Goal: Navigation & Orientation: Understand site structure

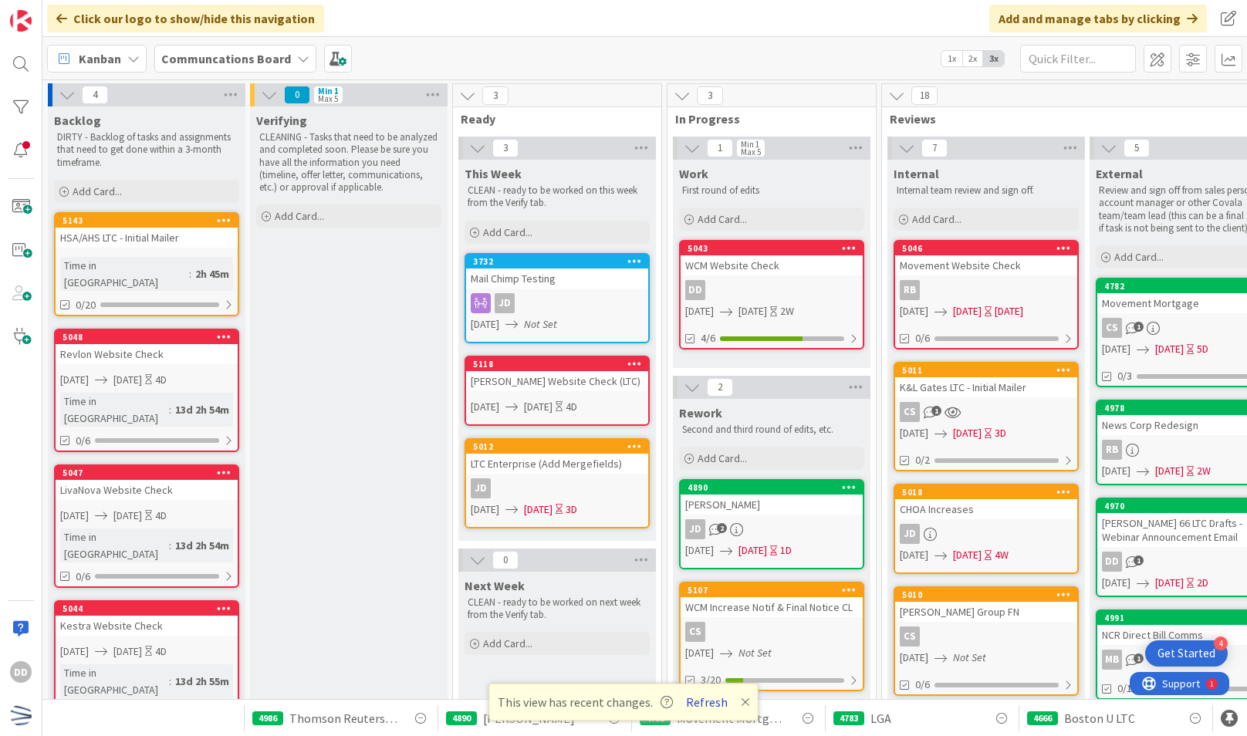
click at [699, 705] on button "Refresh" at bounding box center [707, 702] width 52 height 20
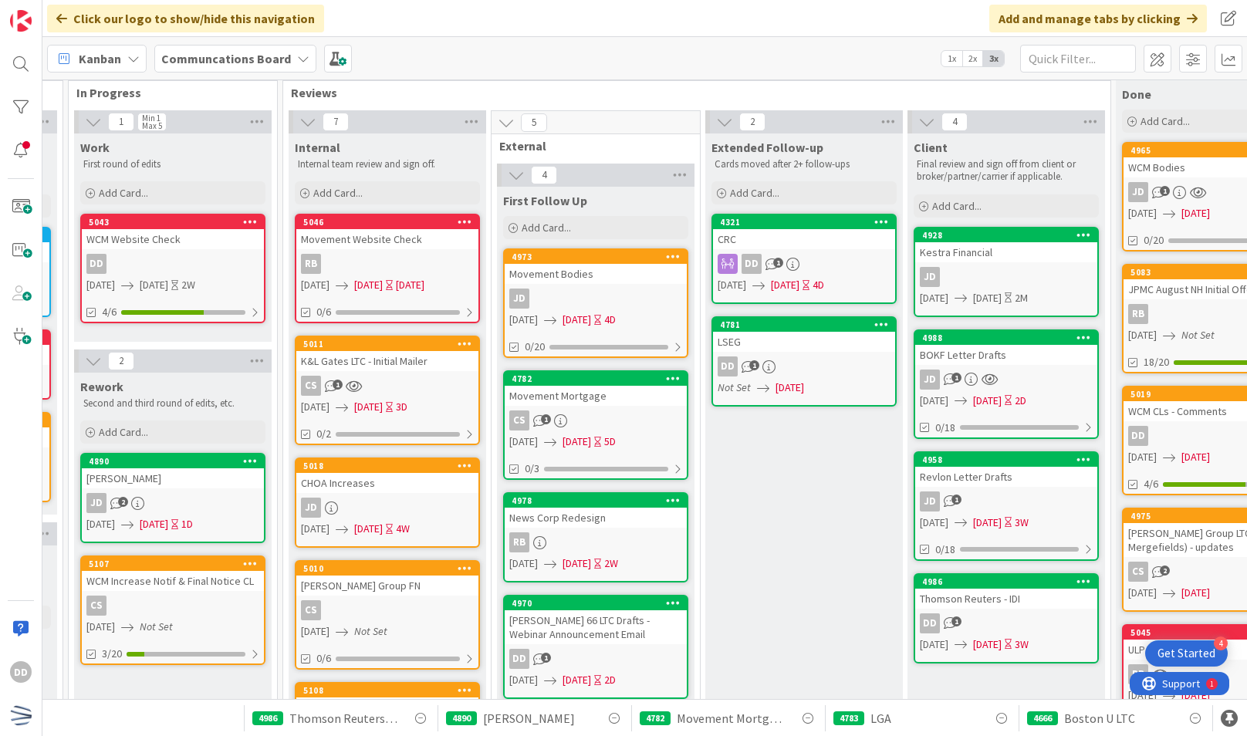
scroll to position [22, 599]
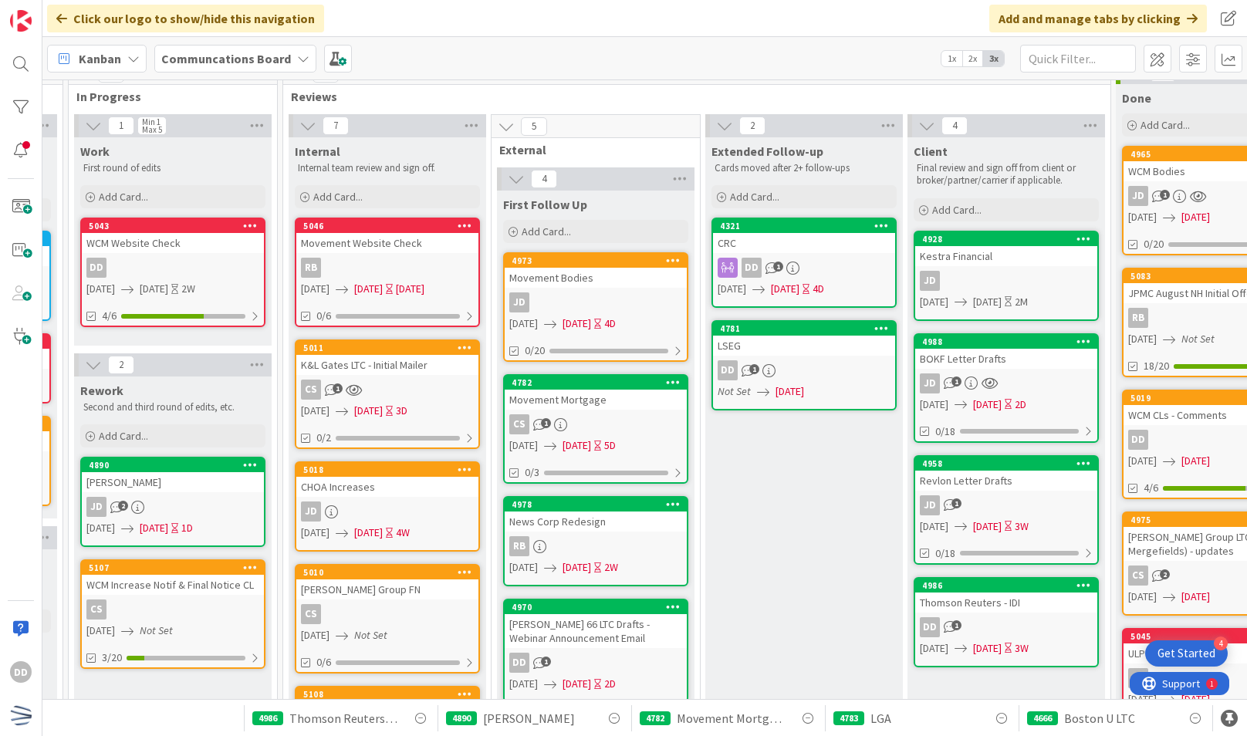
click at [511, 124] on icon at bounding box center [506, 126] width 17 height 17
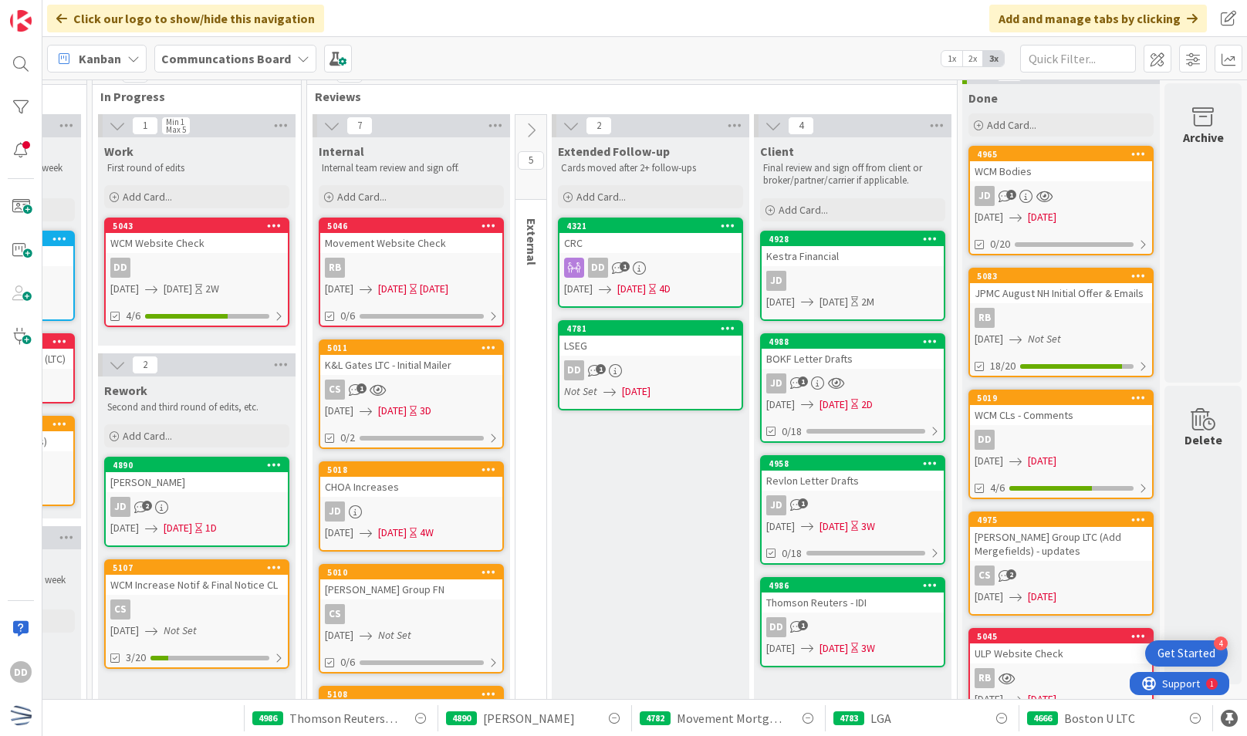
scroll to position [22, 585]
click at [522, 125] on icon at bounding box center [530, 130] width 17 height 17
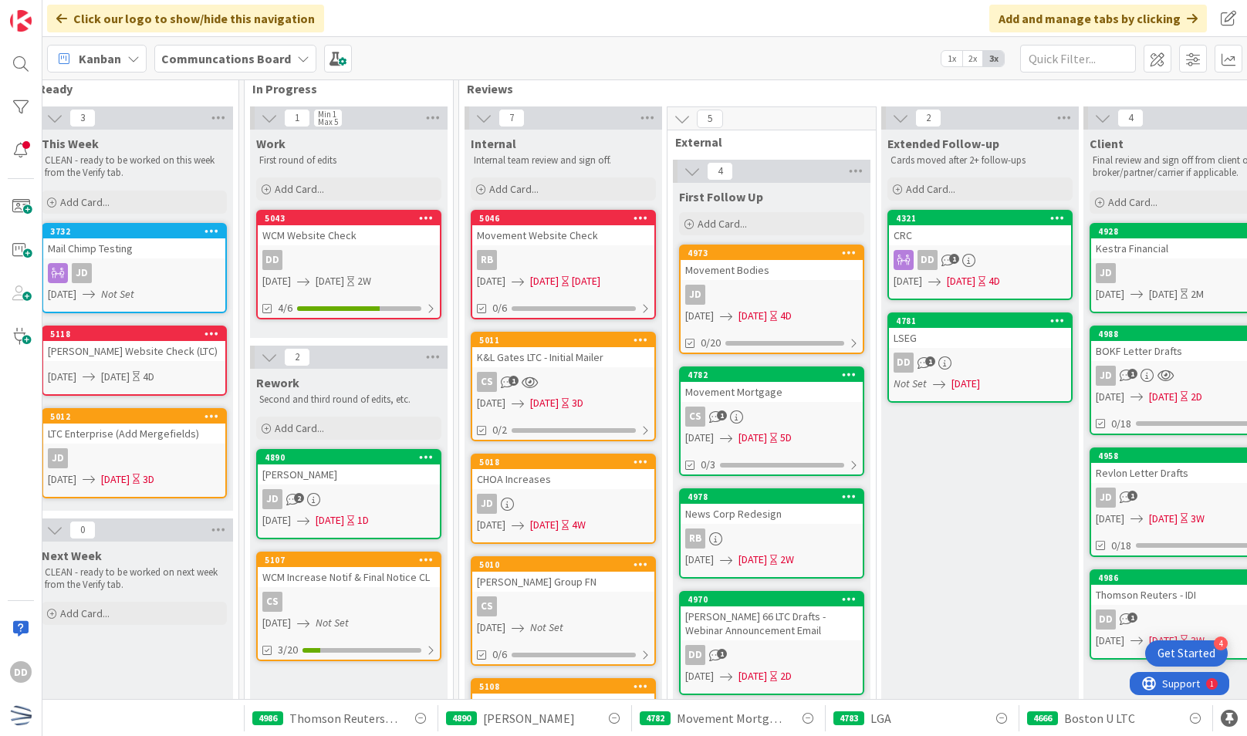
scroll to position [31, 423]
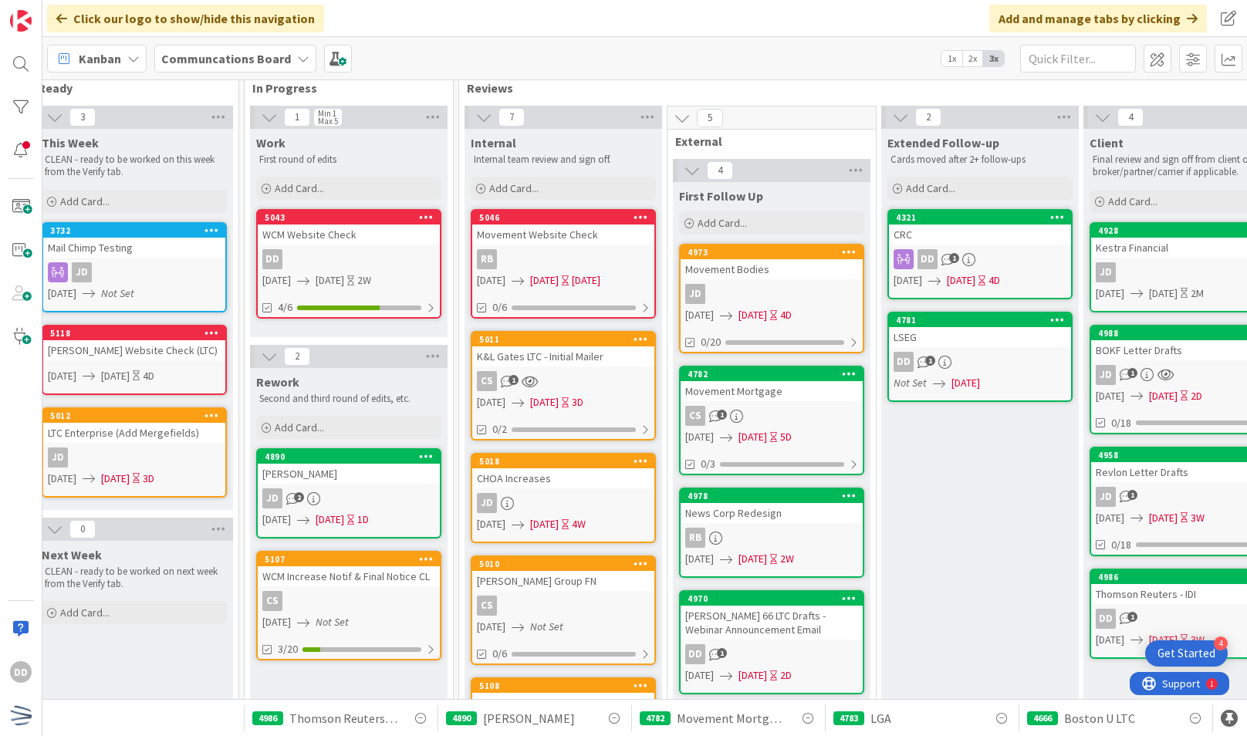
click at [678, 113] on icon at bounding box center [682, 118] width 17 height 17
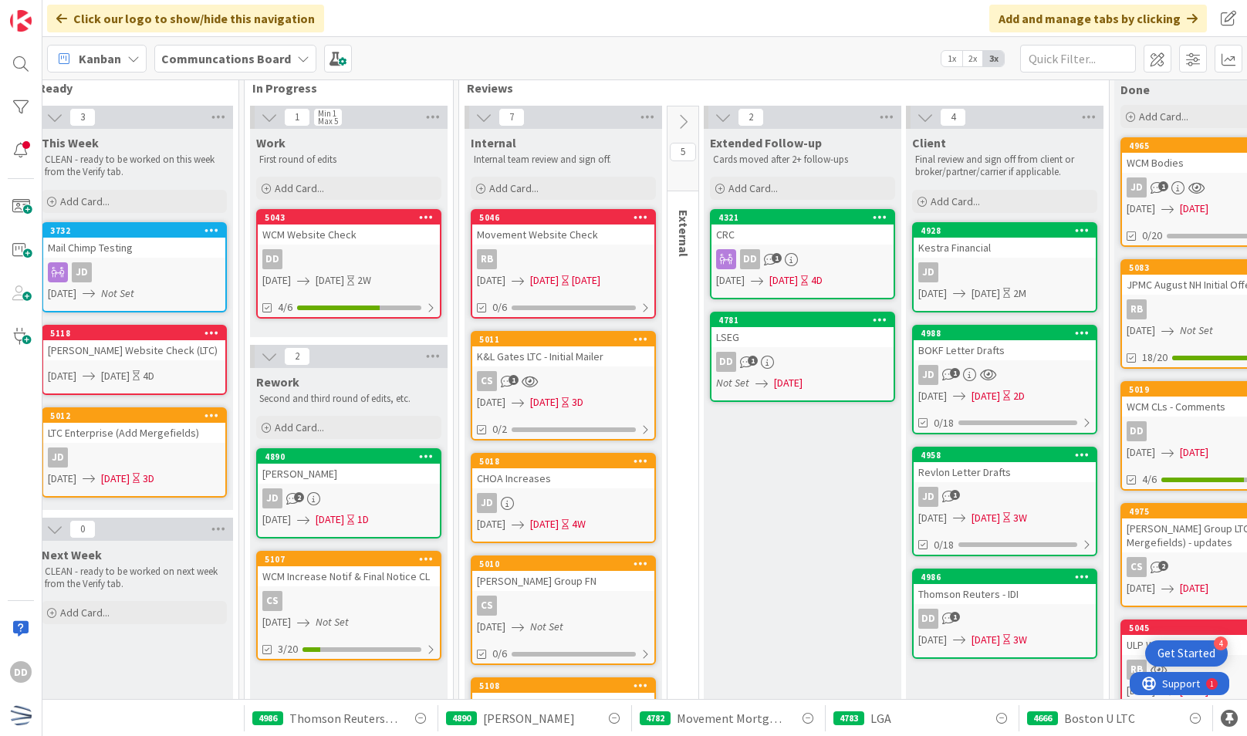
click at [678, 113] on icon at bounding box center [682, 121] width 17 height 17
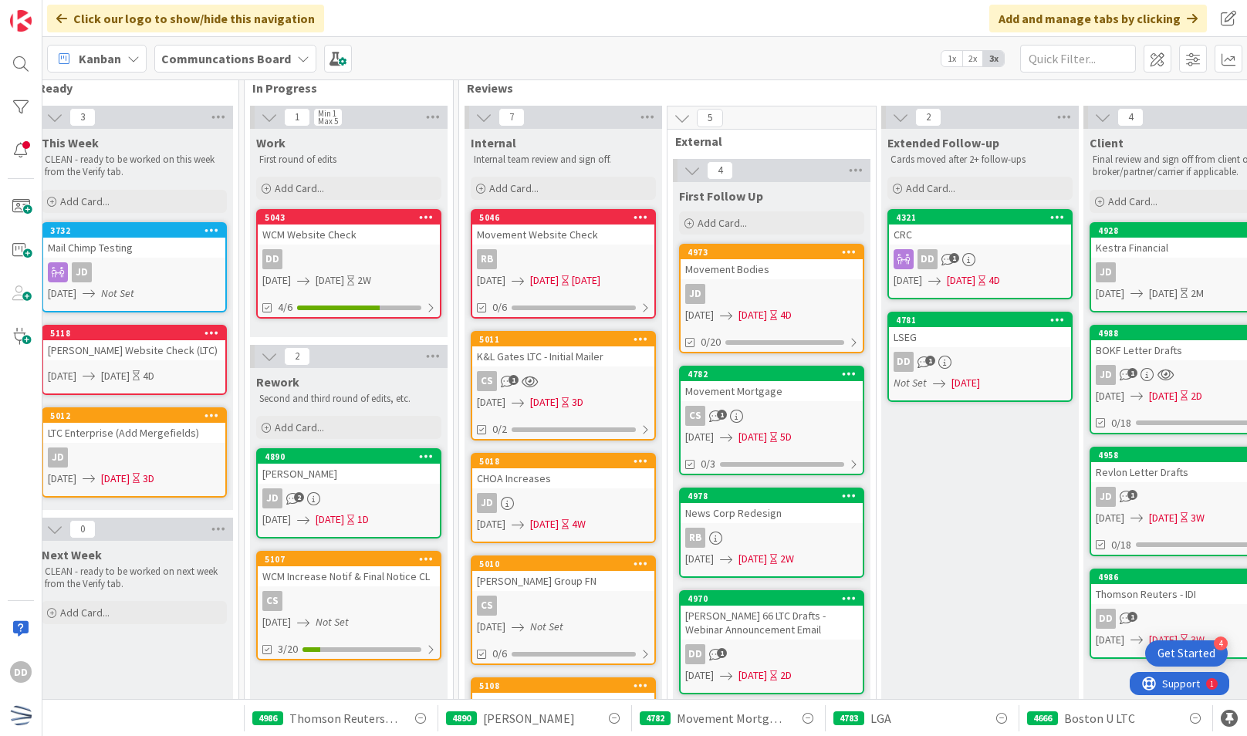
click at [691, 174] on icon at bounding box center [692, 170] width 17 height 17
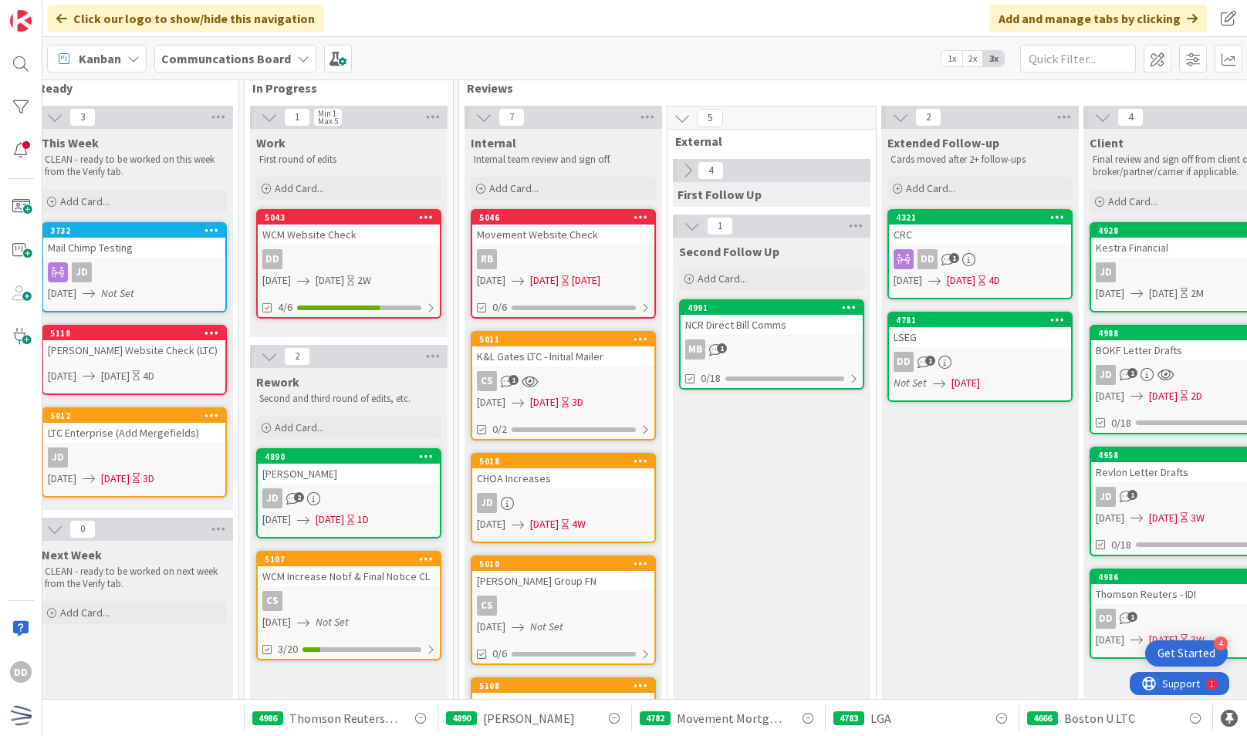
click at [676, 114] on icon at bounding box center [682, 118] width 17 height 17
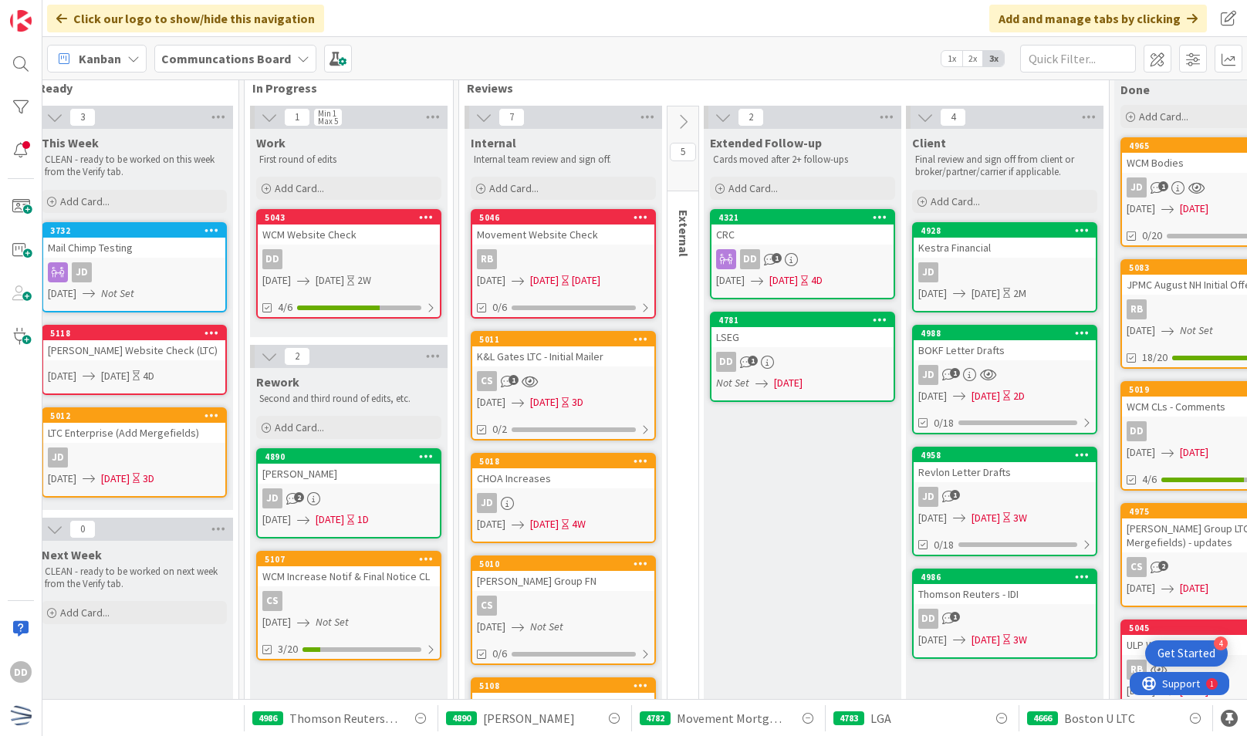
click at [674, 117] on icon at bounding box center [682, 121] width 17 height 17
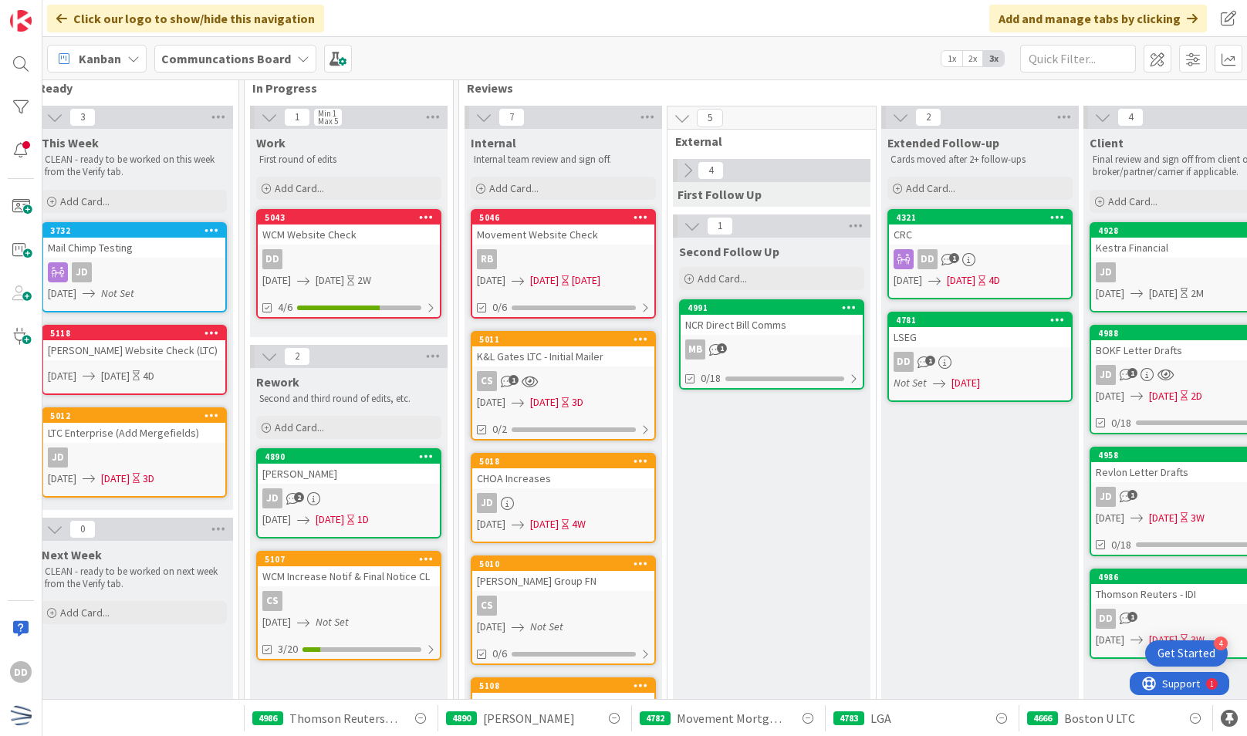
click at [689, 225] on icon at bounding box center [692, 226] width 17 height 17
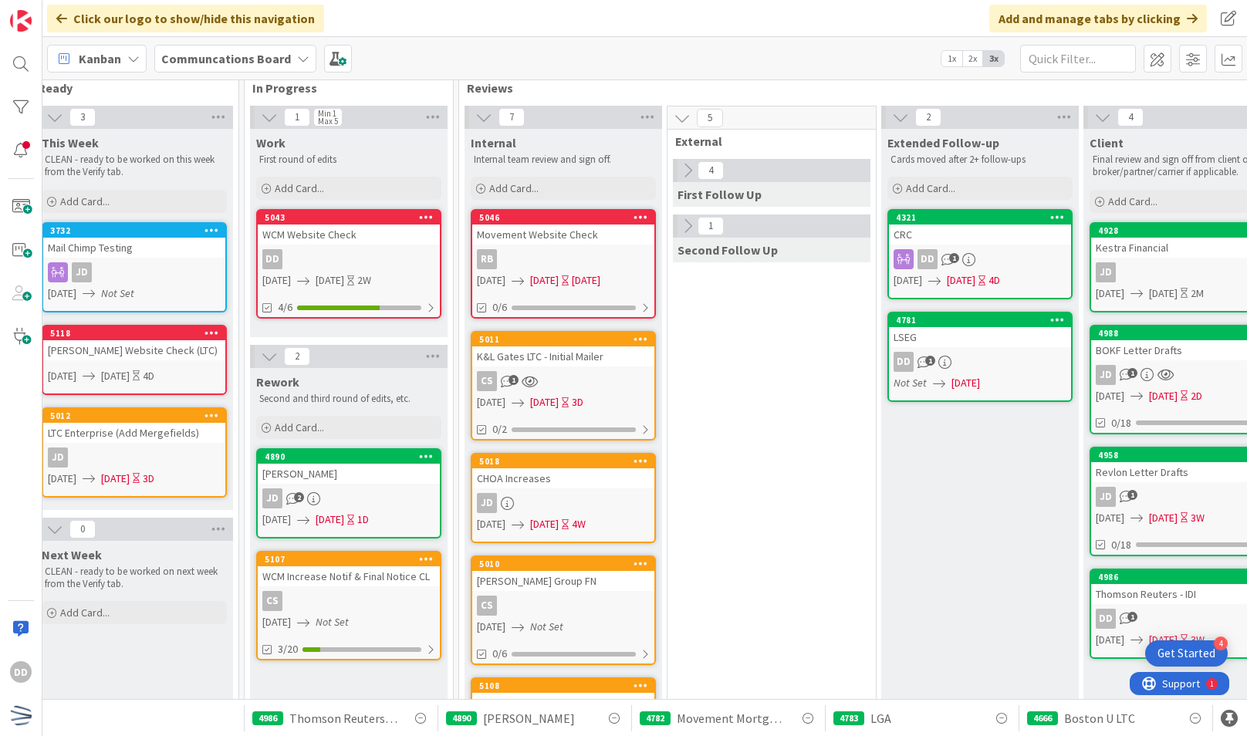
click at [689, 173] on icon at bounding box center [687, 170] width 17 height 17
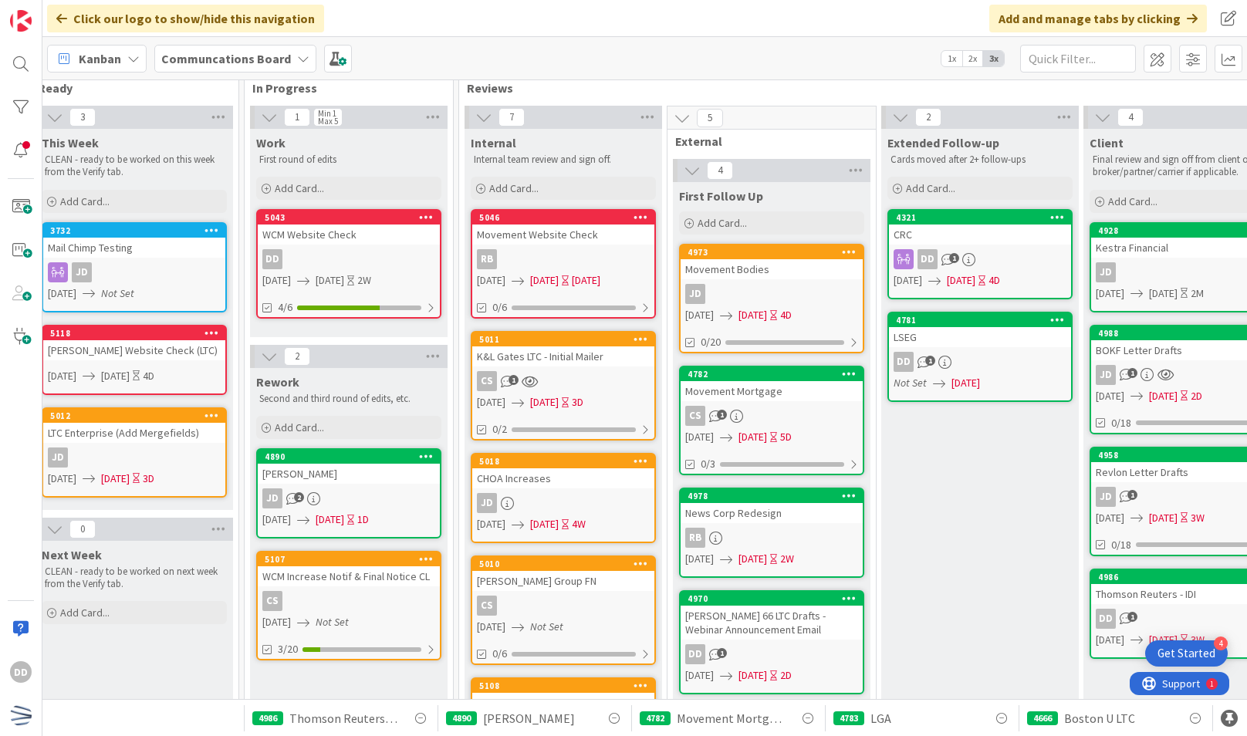
click at [687, 174] on icon at bounding box center [692, 170] width 17 height 17
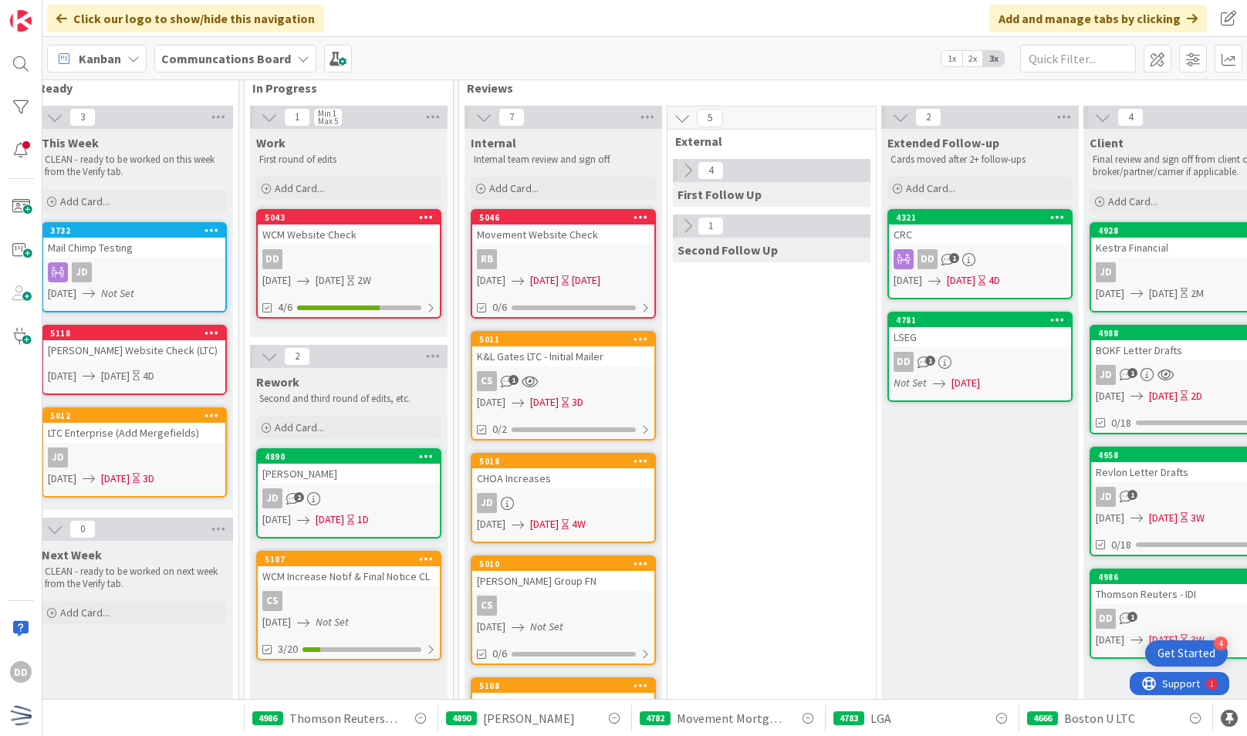
click at [682, 218] on icon at bounding box center [687, 226] width 17 height 17
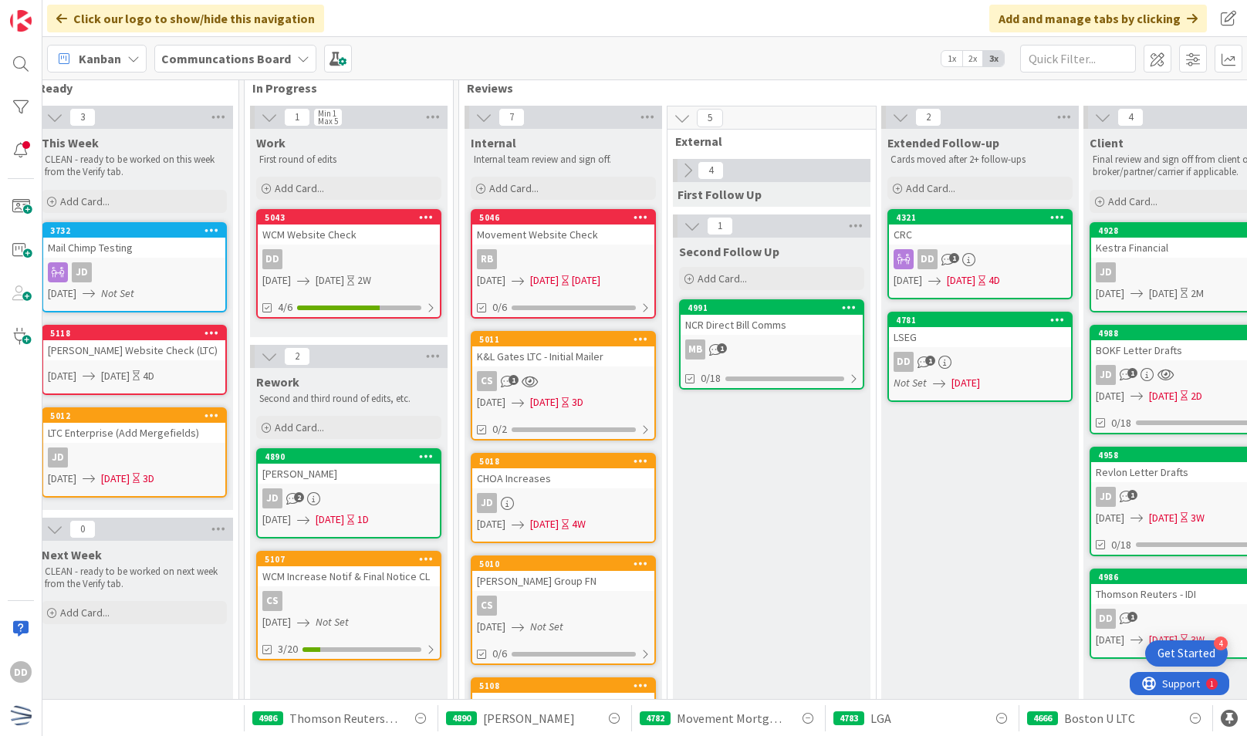
click at [687, 173] on icon at bounding box center [687, 170] width 17 height 17
